Goal: Task Accomplishment & Management: Complete application form

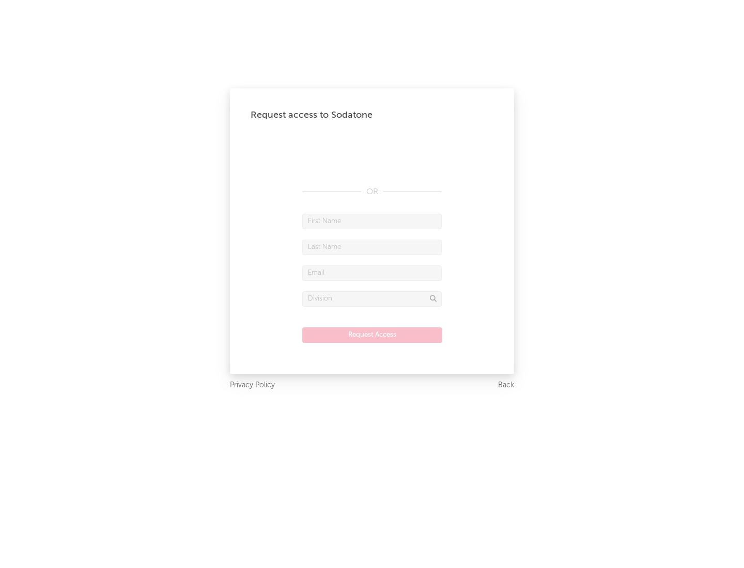
click at [372, 221] on input "text" at bounding box center [371, 221] width 139 height 15
type input "[PERSON_NAME]"
click at [372, 247] on input "text" at bounding box center [371, 247] width 139 height 15
type input "[PERSON_NAME]"
click at [372, 273] on input "text" at bounding box center [371, 273] width 139 height 15
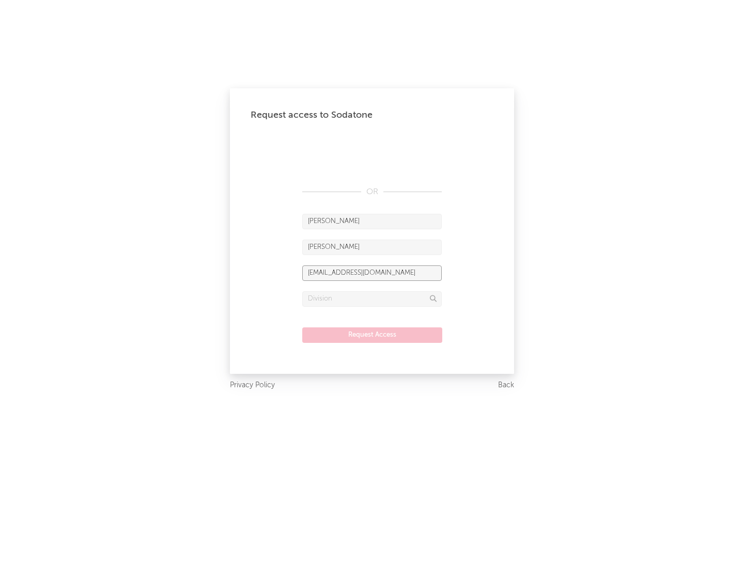
type input "[EMAIL_ADDRESS][DOMAIN_NAME]"
click at [372, 299] on input "text" at bounding box center [371, 298] width 139 height 15
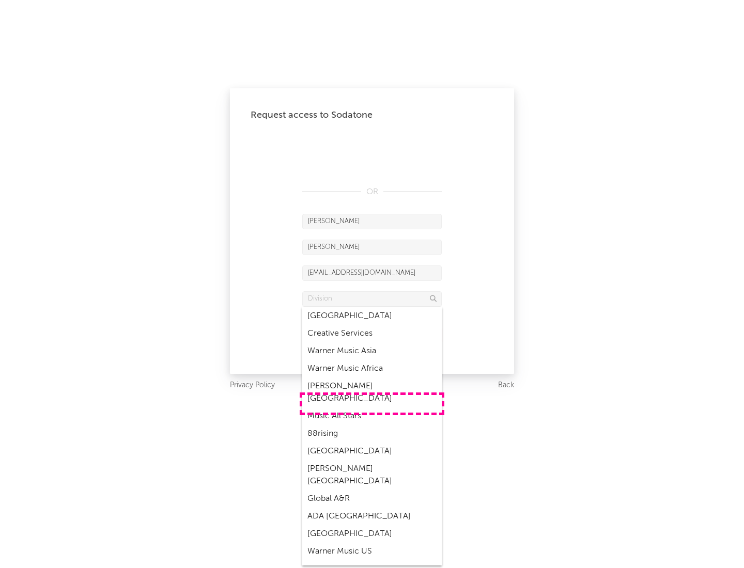
click at [372, 408] on div "Music All Stars" at bounding box center [371, 417] width 139 height 18
type input "Music All Stars"
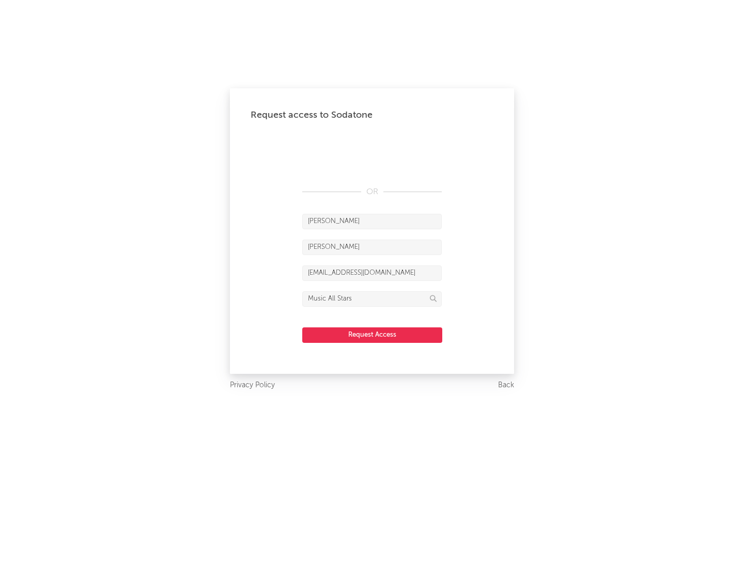
click at [372, 335] on button "Request Access" at bounding box center [372, 335] width 140 height 15
